Goal: Navigation & Orientation: Find specific page/section

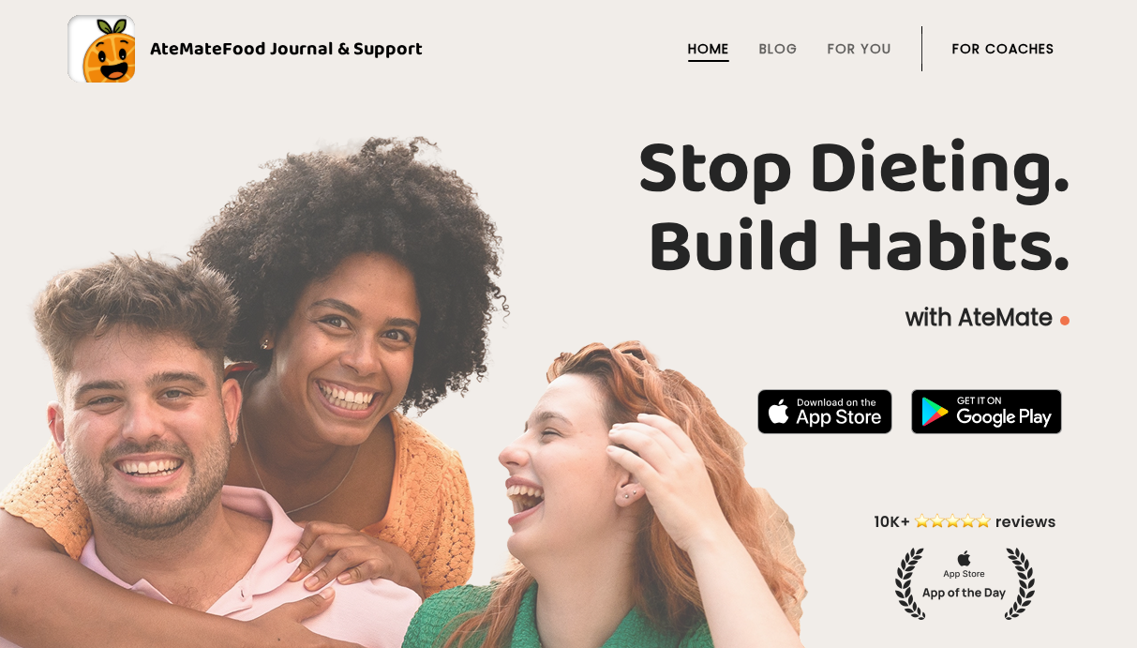
click at [994, 45] on link "For Coaches" at bounding box center [1004, 48] width 102 height 15
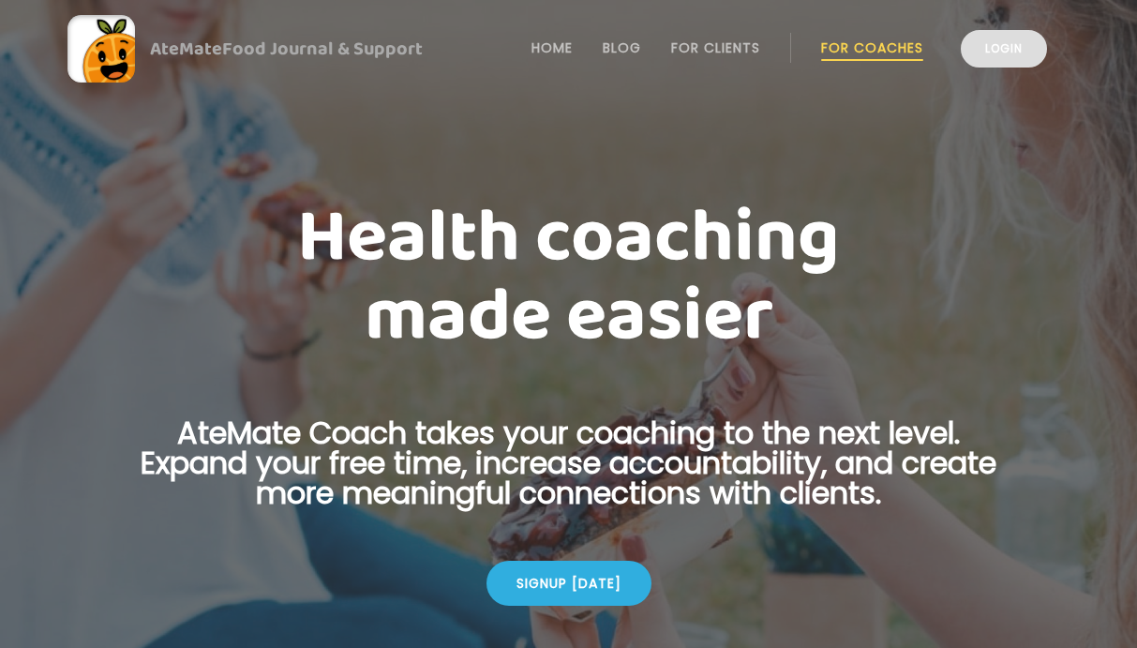
click at [1008, 59] on link "Login" at bounding box center [1004, 49] width 86 height 38
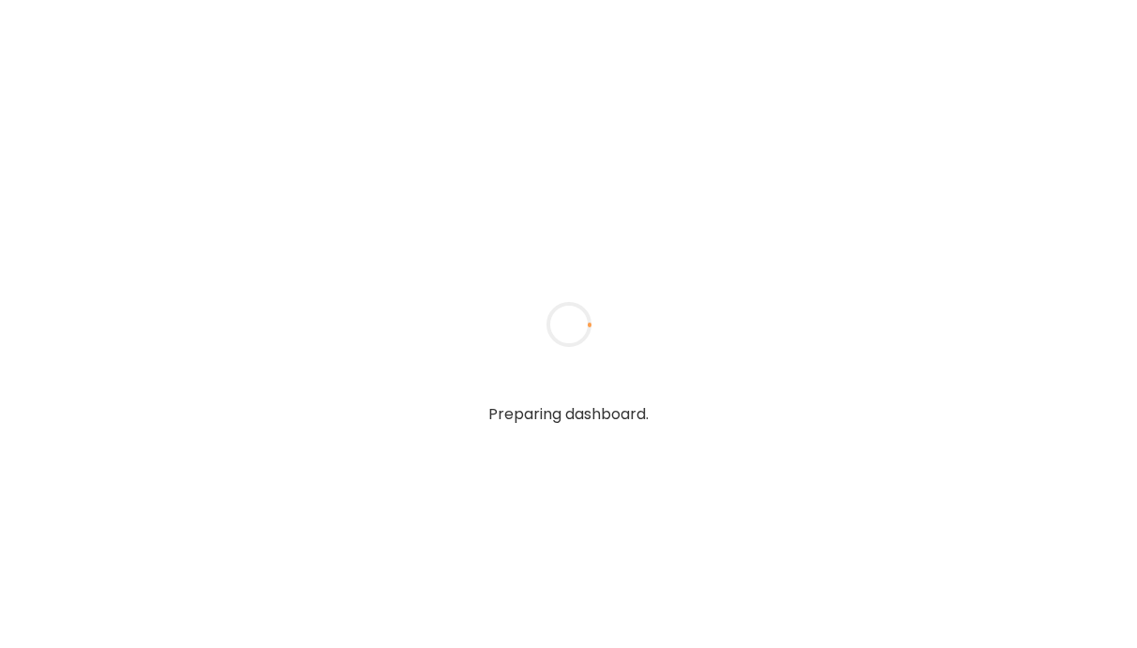
type input "*****"
type input "**********"
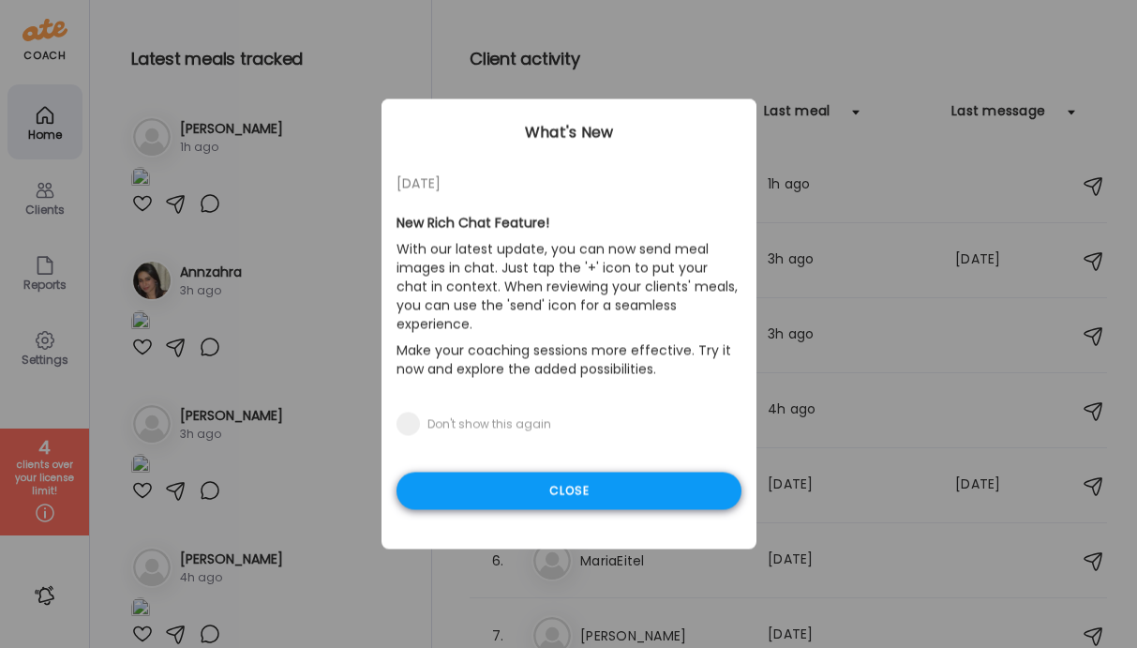
type input "**********"
click at [485, 473] on div "Close" at bounding box center [569, 492] width 345 height 38
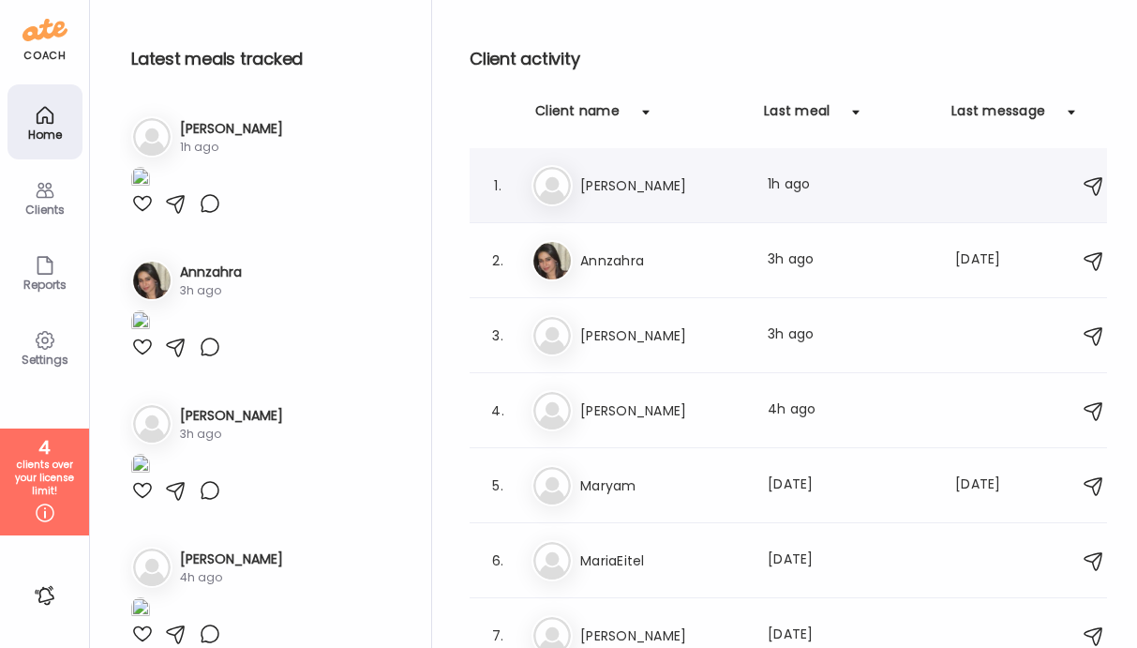
click at [637, 205] on div "Ni [PERSON_NAME] Last meal: 1h ago" at bounding box center [796, 185] width 529 height 41
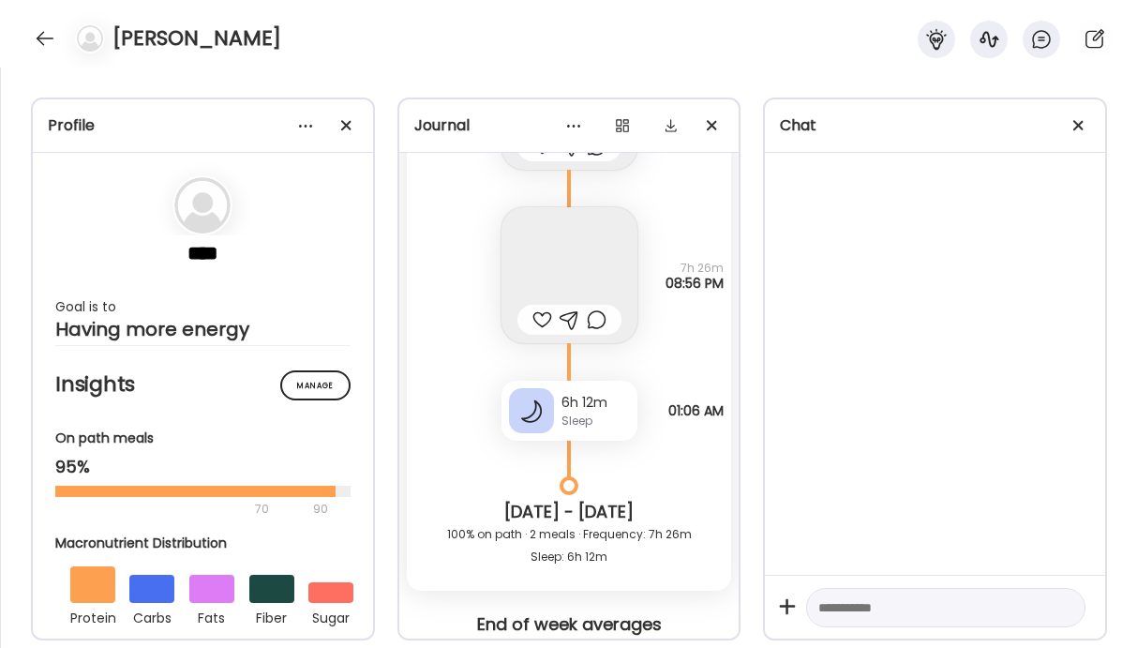
scroll to position [21373, 0]
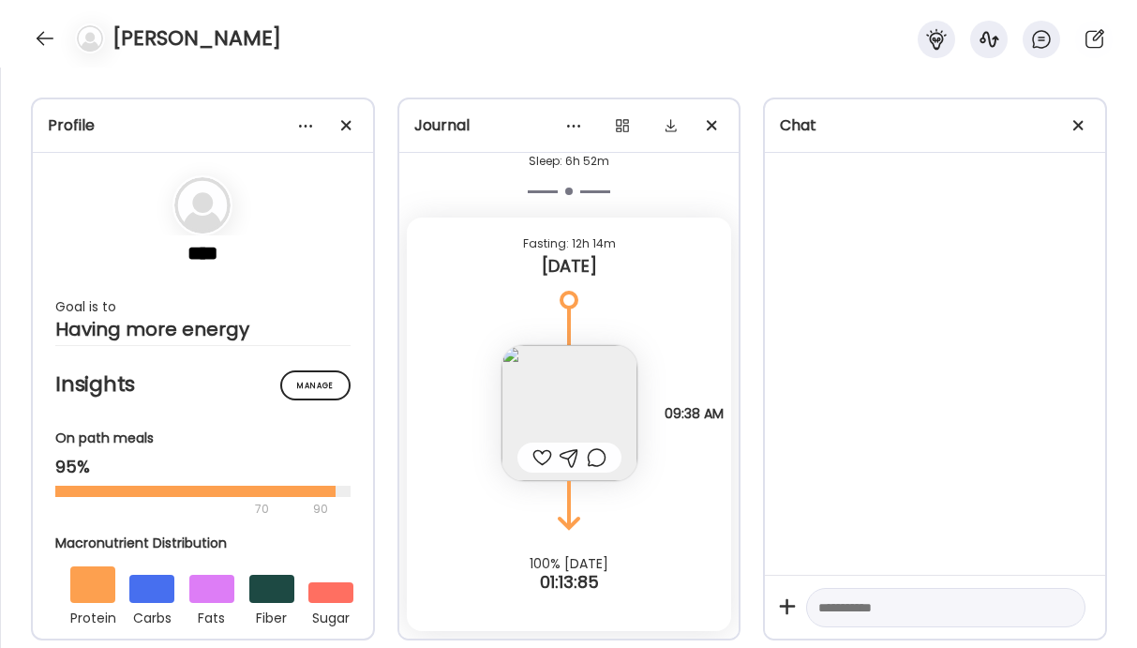
click at [541, 389] on img at bounding box center [570, 413] width 136 height 136
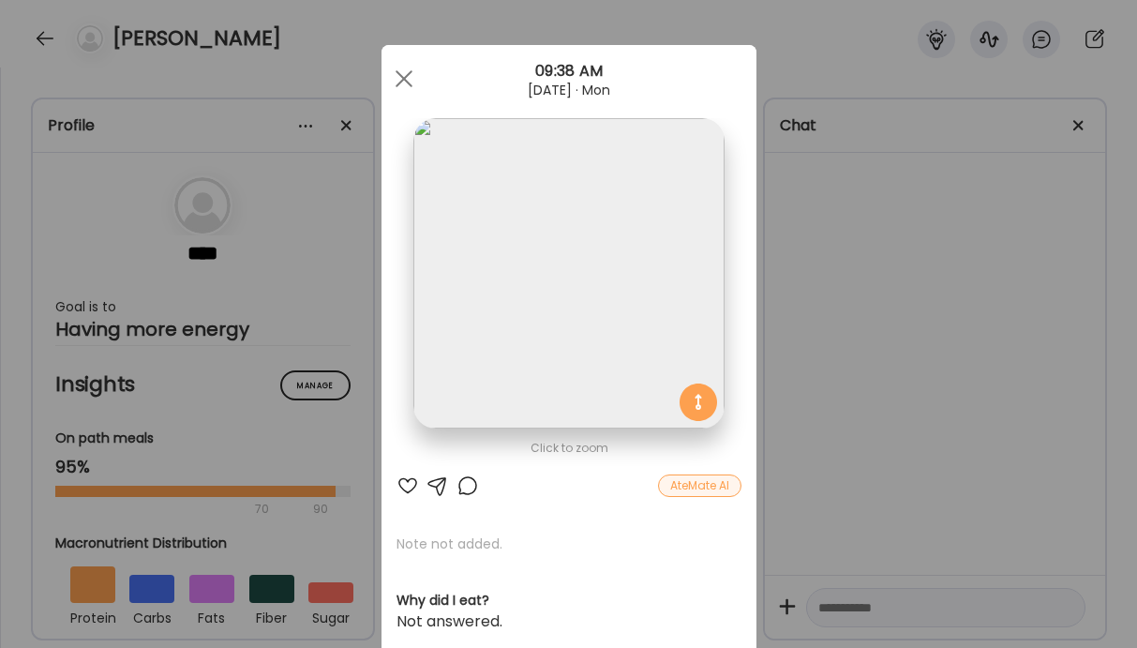
click at [904, 382] on div "Ate Coach Dashboard Wahoo! It’s official Take a moment to set up your Coach Pro…" at bounding box center [568, 324] width 1137 height 648
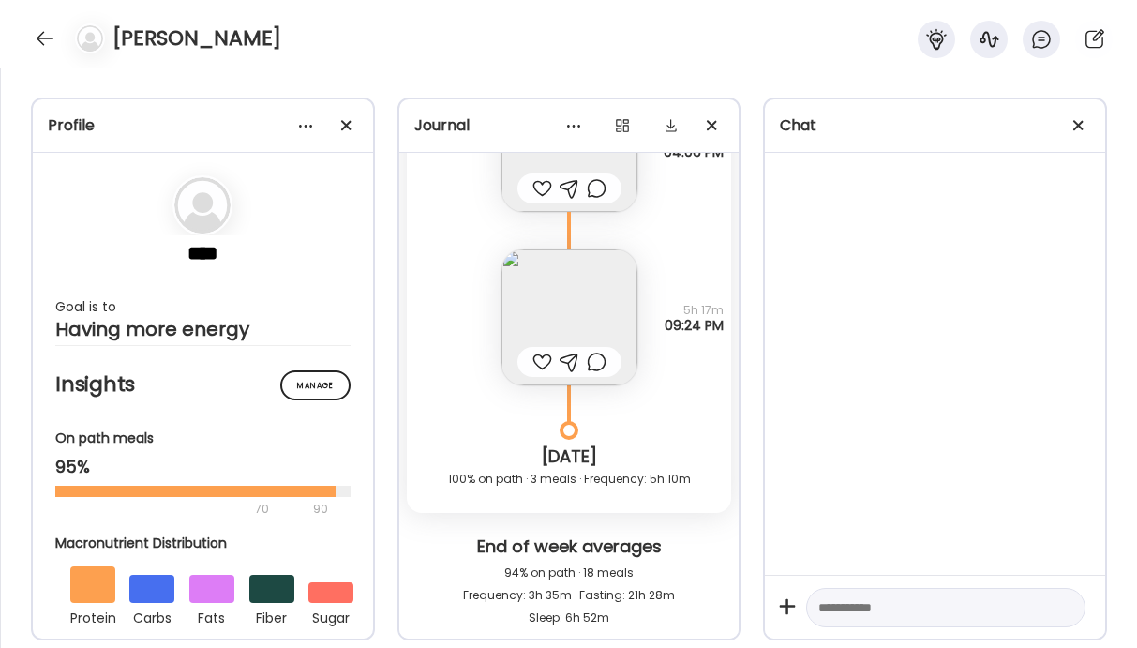
scroll to position [20860, 0]
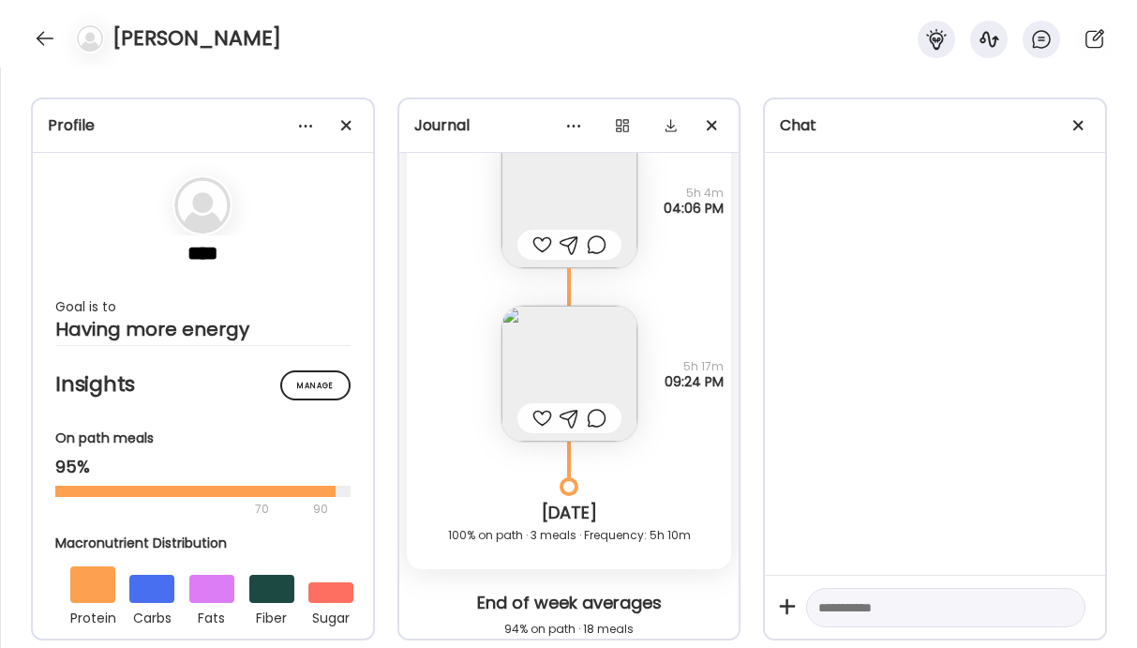
click at [535, 354] on img at bounding box center [570, 374] width 136 height 136
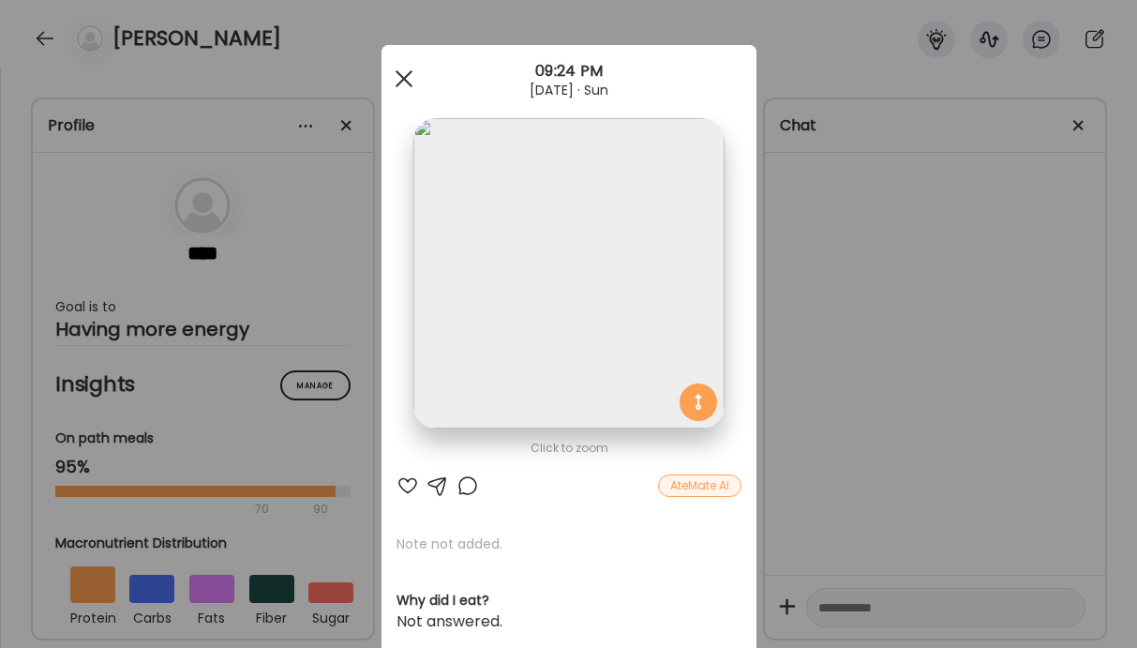
click at [400, 81] on span at bounding box center [403, 78] width 17 height 17
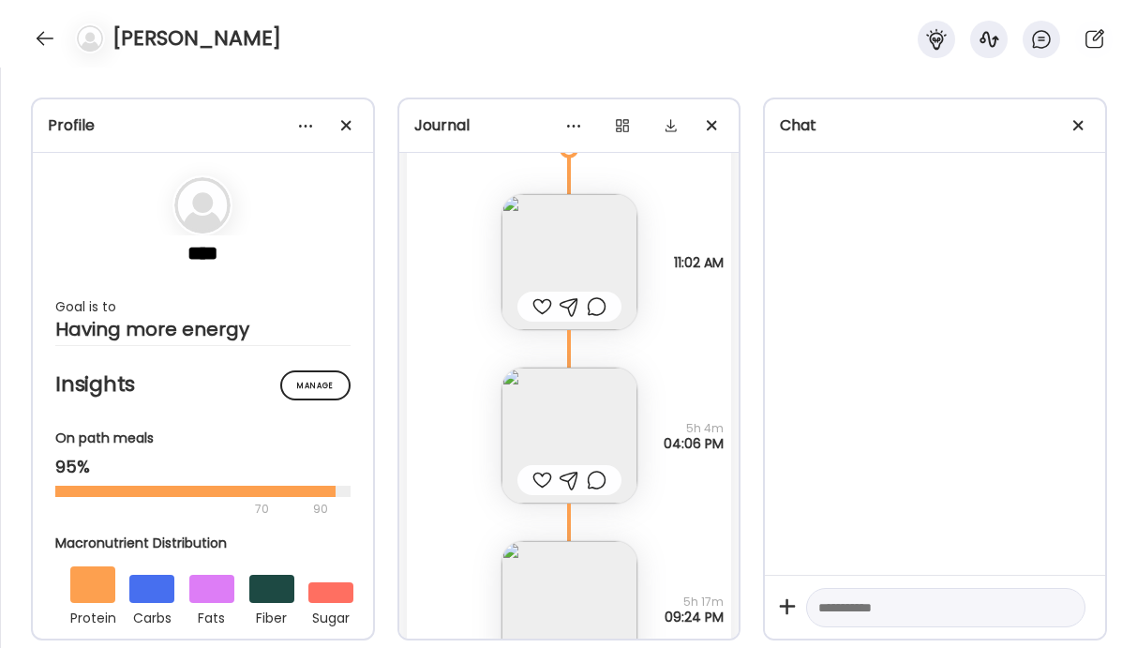
scroll to position [20443, 0]
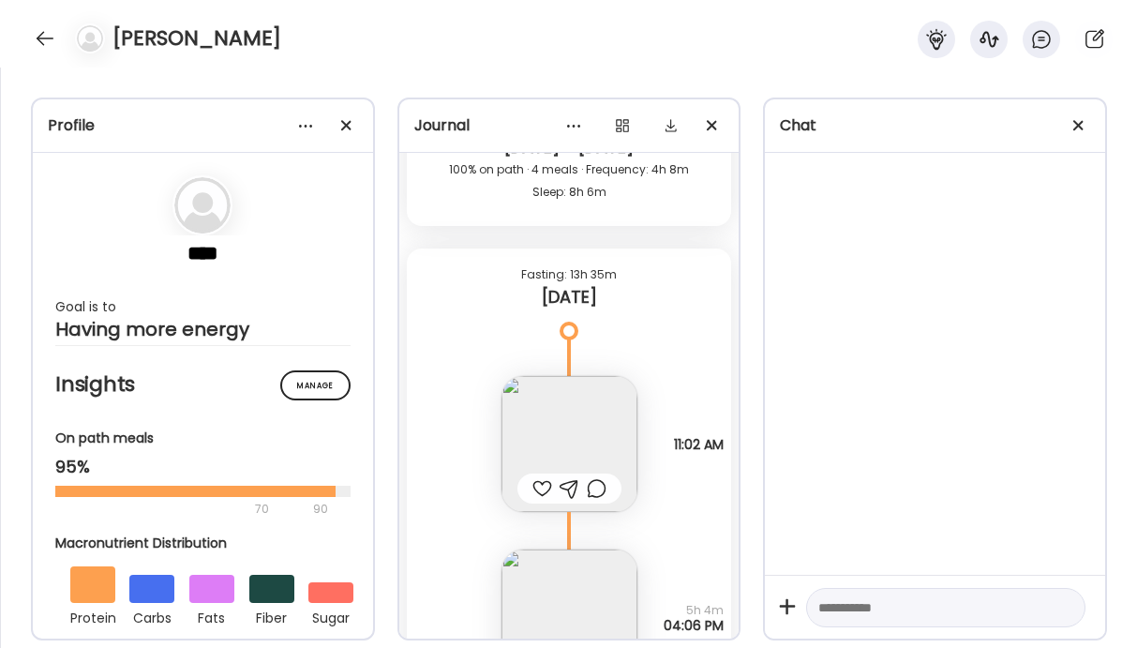
click at [526, 421] on img at bounding box center [570, 444] width 136 height 136
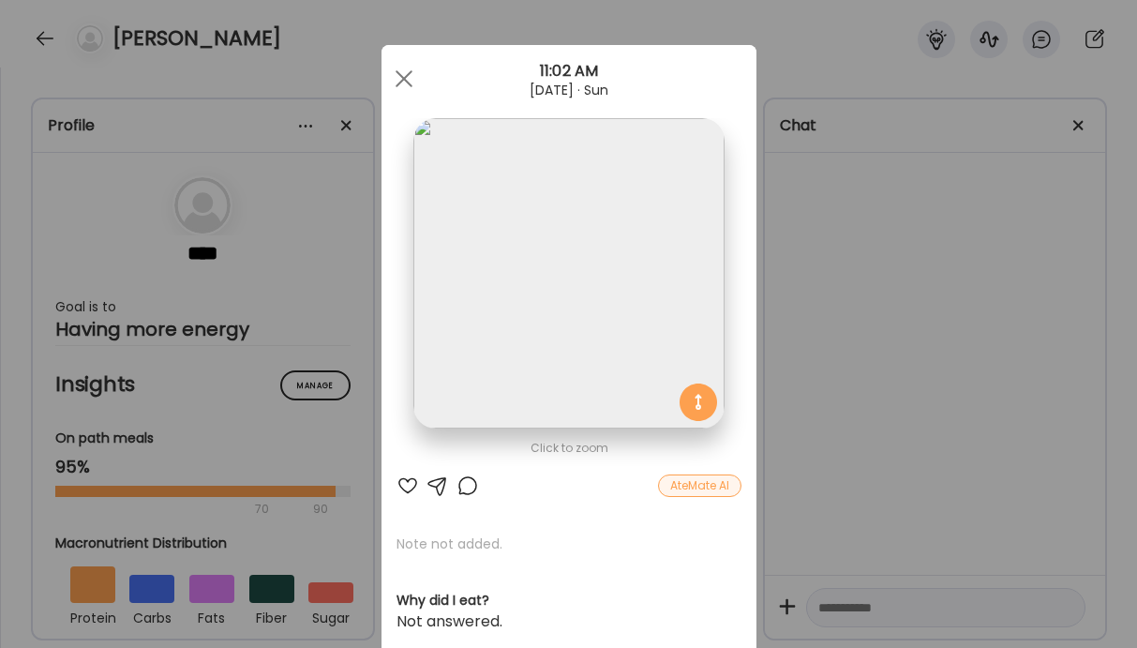
click at [297, 358] on div "Ate Coach Dashboard Wahoo! It’s official Take a moment to set up your Coach Pro…" at bounding box center [568, 324] width 1137 height 648
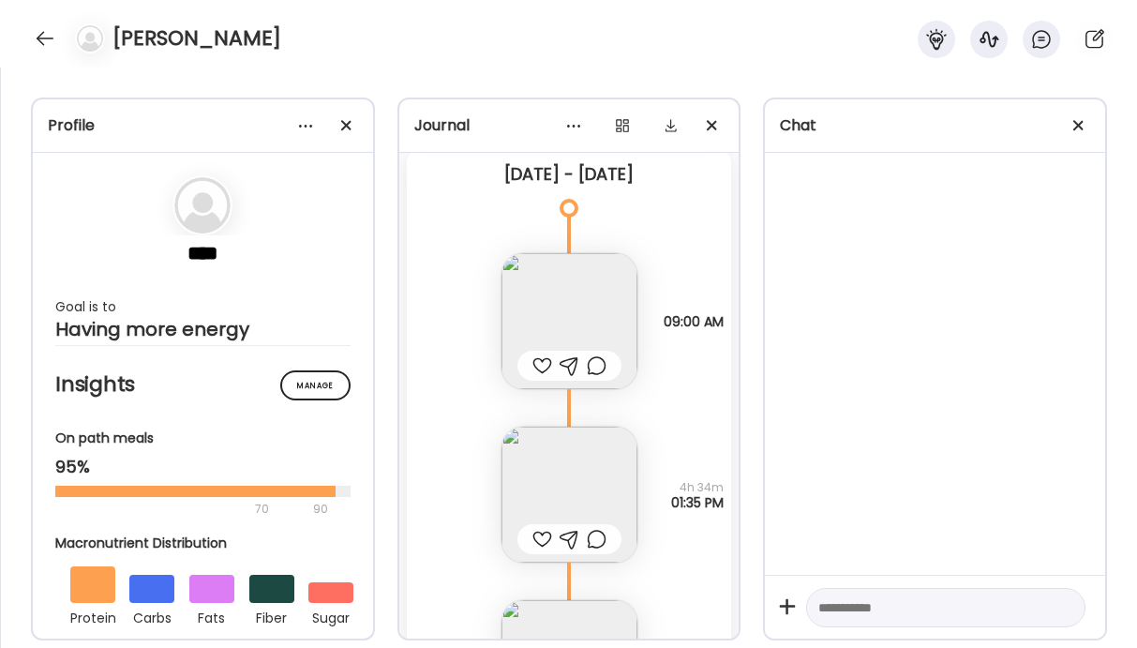
scroll to position [19511, 0]
click at [572, 319] on img at bounding box center [570, 322] width 136 height 136
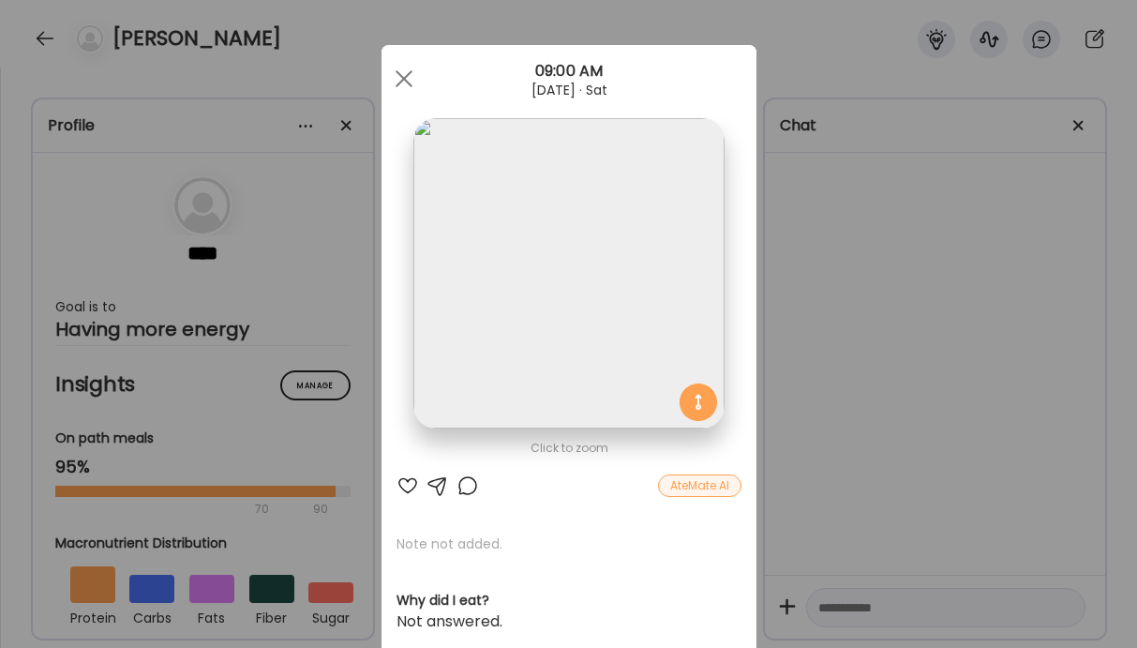
click at [348, 260] on div "Ate Coach Dashboard Wahoo! It’s official Take a moment to set up your Coach Pro…" at bounding box center [568, 324] width 1137 height 648
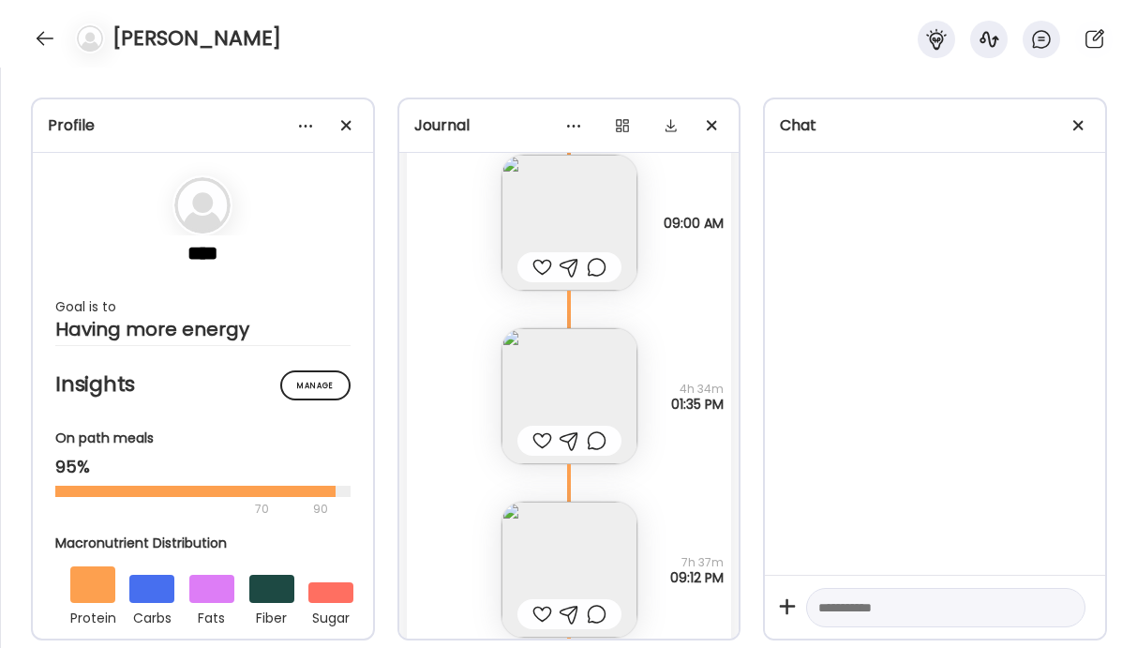
scroll to position [19607, 0]
click at [553, 392] on img at bounding box center [570, 399] width 136 height 136
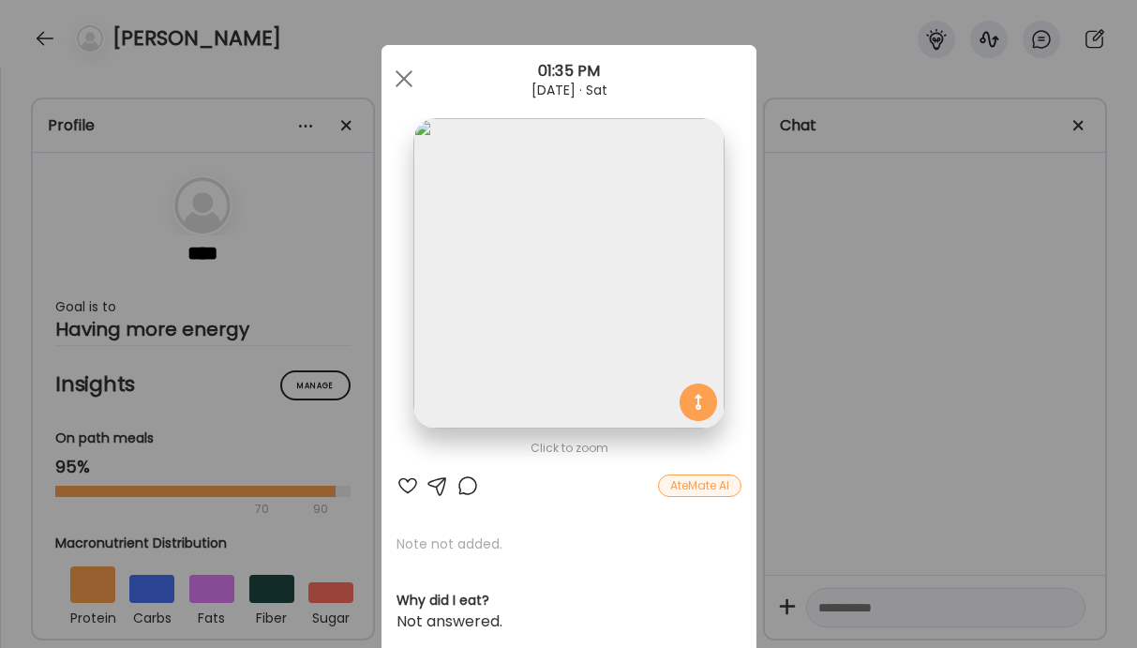
click at [330, 268] on div "Ate Coach Dashboard Wahoo! It’s official Take a moment to set up your Coach Pro…" at bounding box center [568, 324] width 1137 height 648
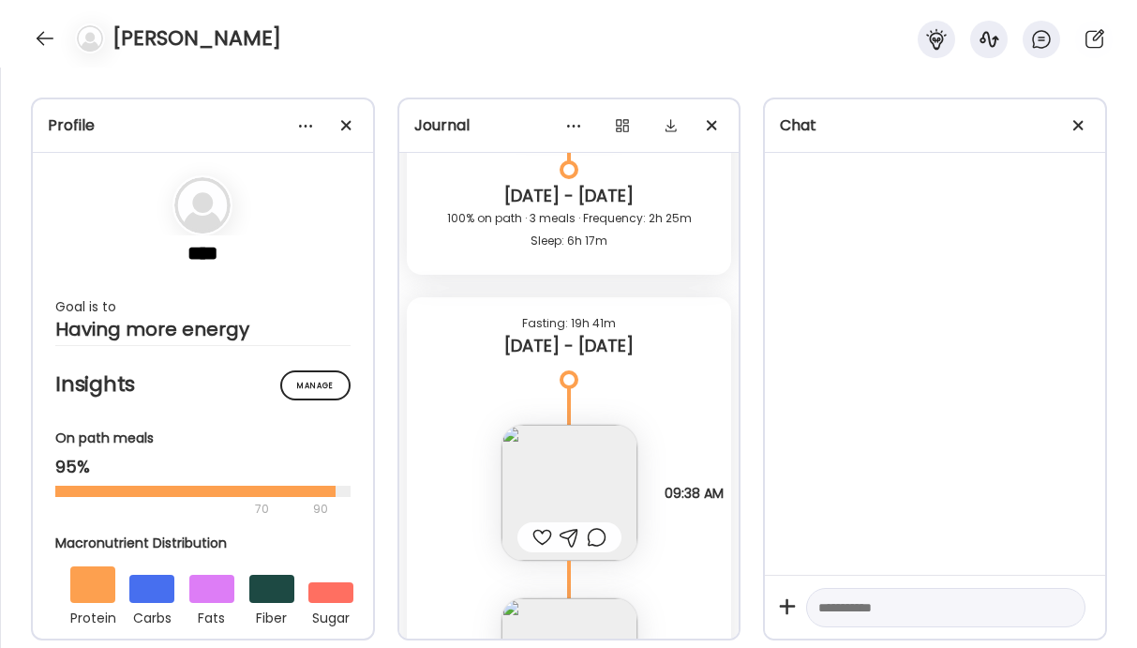
scroll to position [17228, 0]
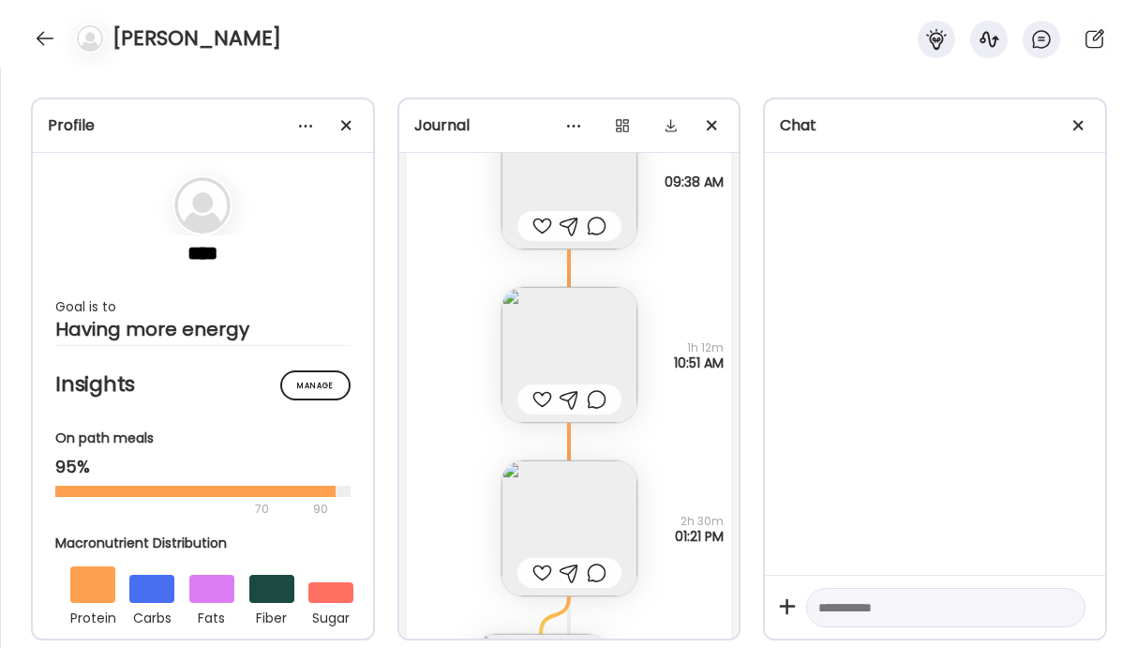
click at [565, 347] on img at bounding box center [570, 355] width 136 height 136
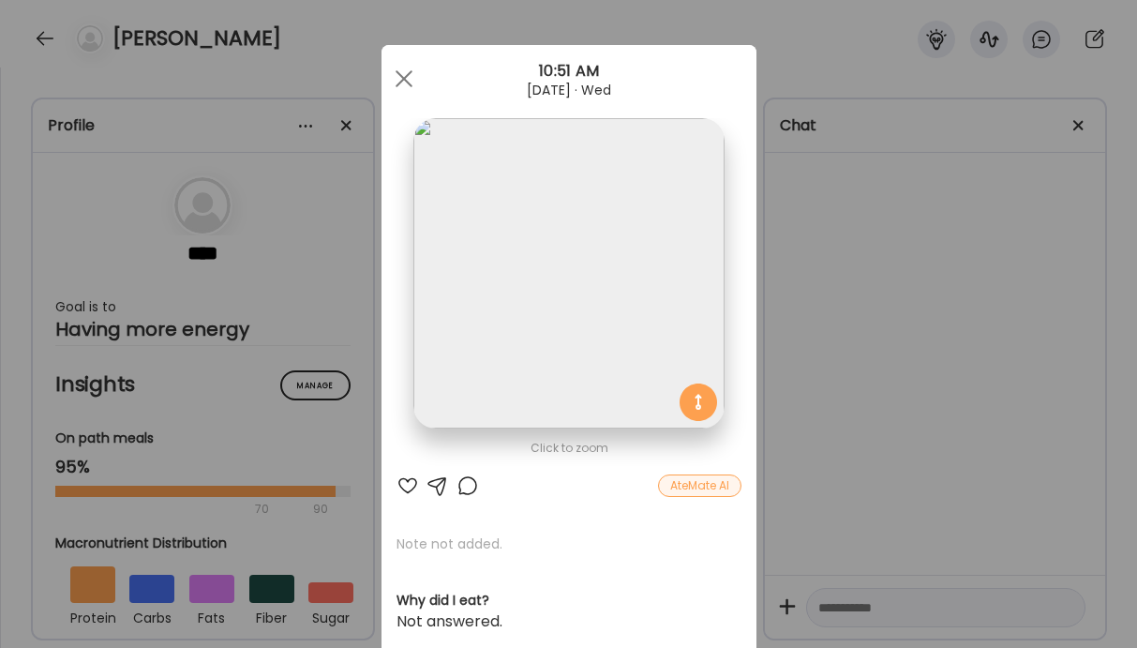
click at [302, 302] on div "Ate Coach Dashboard Wahoo! It’s official Take a moment to set up your Coach Pro…" at bounding box center [568, 324] width 1137 height 648
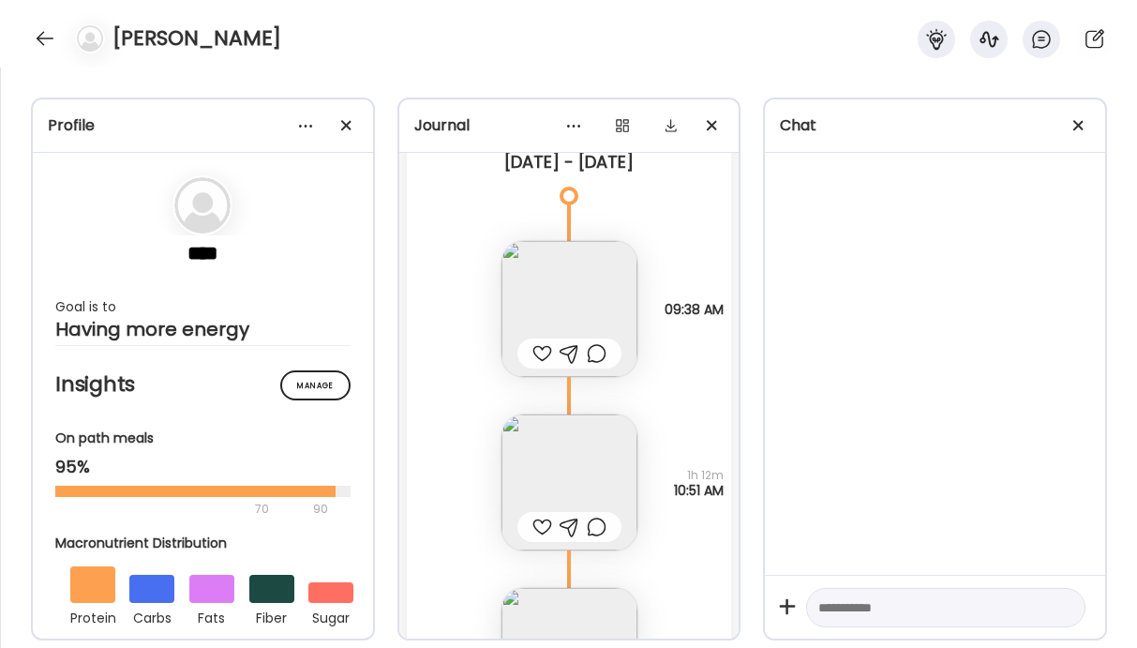
scroll to position [17100, 0]
click at [543, 299] on img at bounding box center [570, 310] width 136 height 136
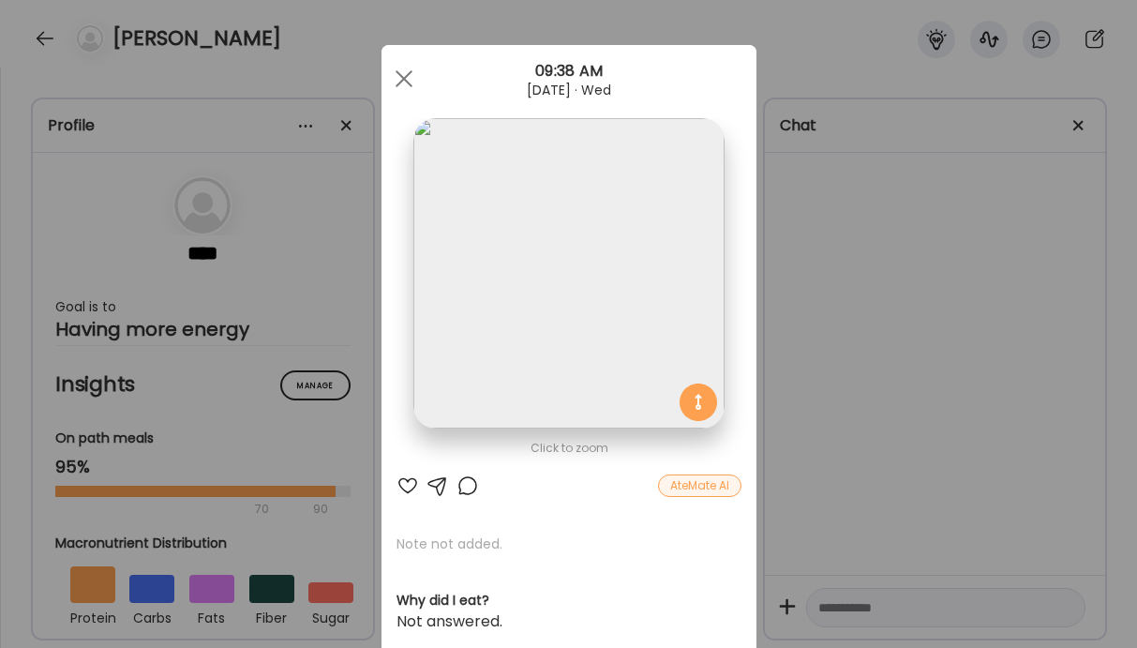
click at [361, 196] on div "Ate Coach Dashboard Wahoo! It’s official Take a moment to set up your Coach Pro…" at bounding box center [568, 324] width 1137 height 648
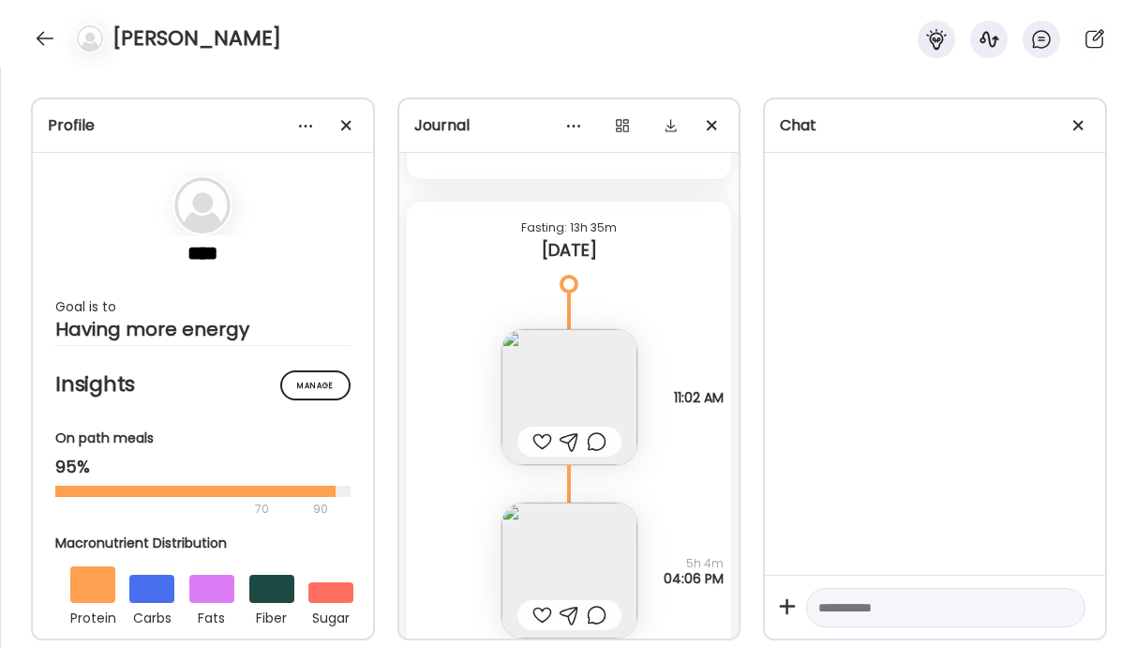
scroll to position [21373, 0]
